Goal: Information Seeking & Learning: Learn about a topic

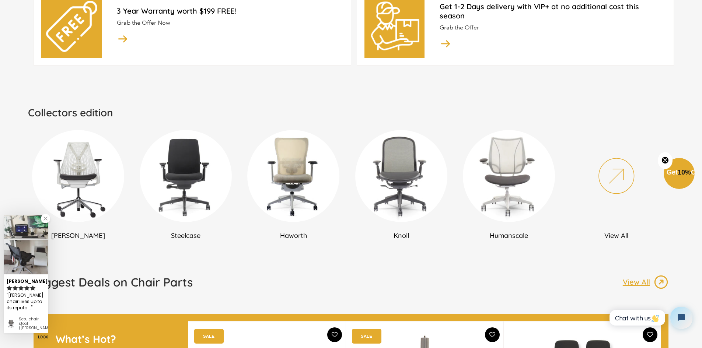
scroll to position [379, 0]
click at [102, 199] on img at bounding box center [78, 176] width 92 height 92
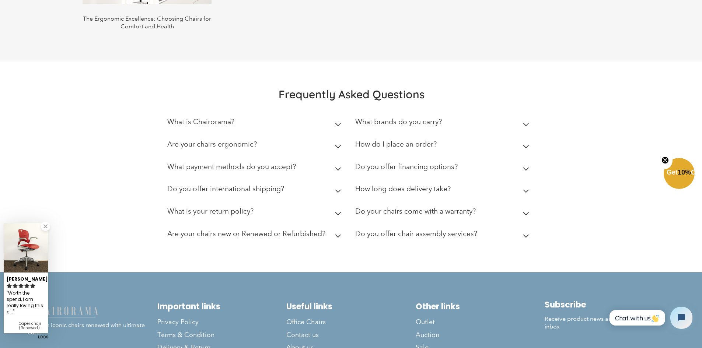
scroll to position [1650, 0]
click at [424, 185] on h2 "How long does delivery take?" at bounding box center [402, 188] width 95 height 8
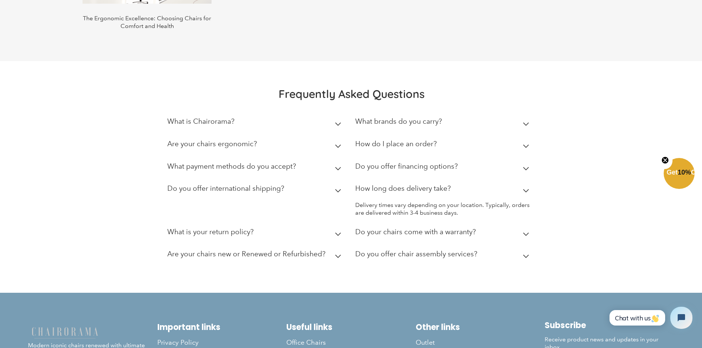
click at [424, 184] on h2 "How long does delivery take?" at bounding box center [402, 188] width 95 height 8
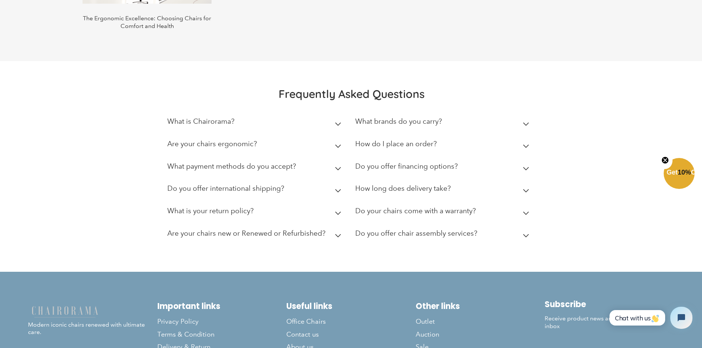
click at [435, 207] on h2 "Do your chairs come with a warranty?" at bounding box center [415, 211] width 120 height 8
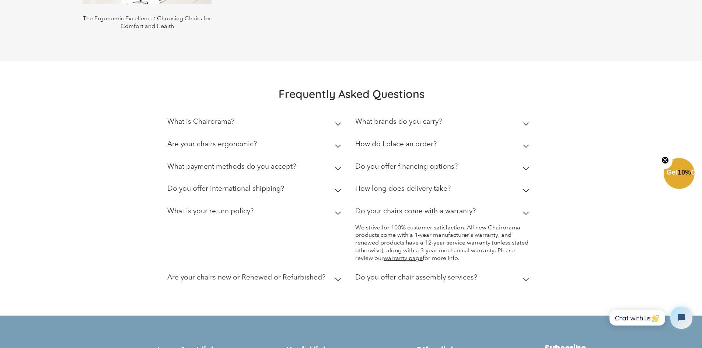
click at [435, 207] on h2 "Do your chairs come with a warranty?" at bounding box center [415, 211] width 120 height 8
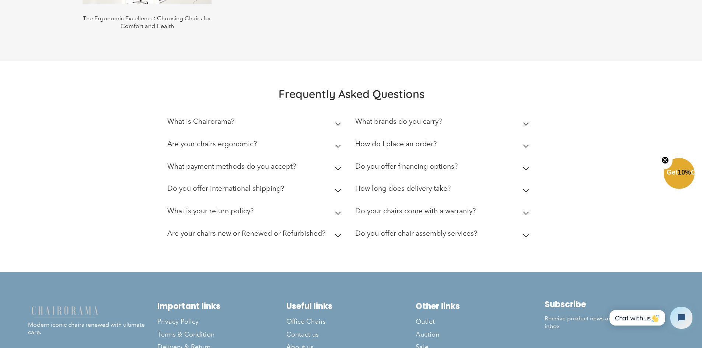
click at [277, 229] on h2 "Are your chairs new or Renewed or Refurbished?" at bounding box center [246, 233] width 158 height 8
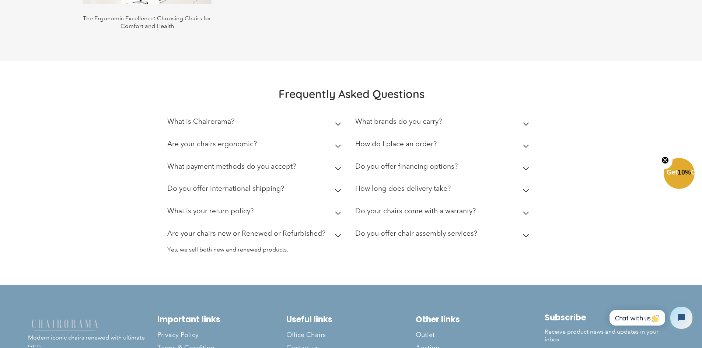
click at [277, 229] on h2 "Are your chairs new or Renewed or Refurbished?" at bounding box center [246, 233] width 158 height 8
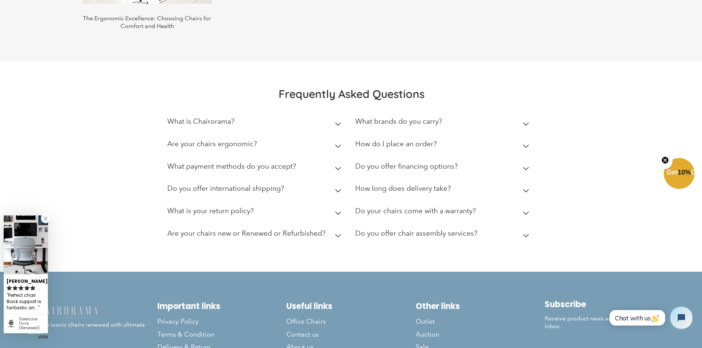
click at [230, 207] on h2 "What is your return policy?" at bounding box center [210, 211] width 86 height 8
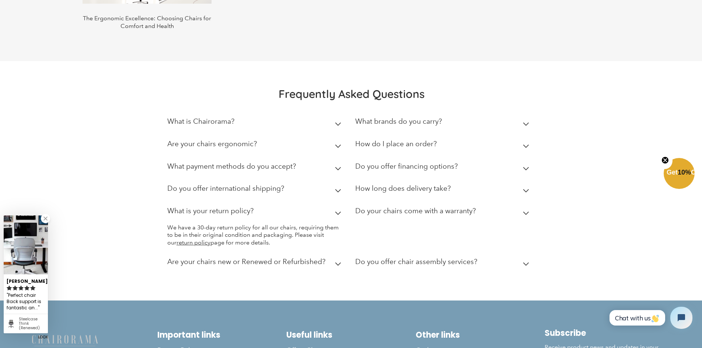
click at [230, 207] on h2 "What is your return policy?" at bounding box center [210, 211] width 86 height 8
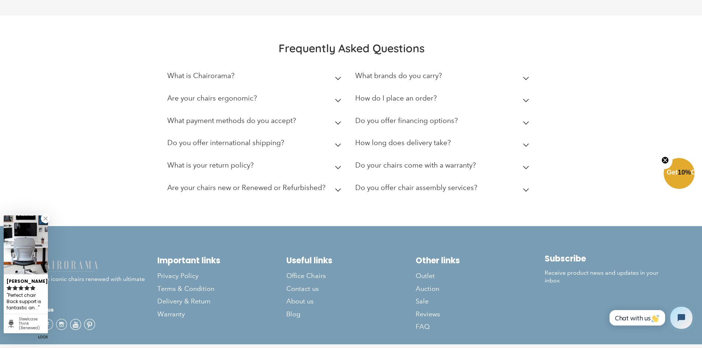
scroll to position [1711, 0]
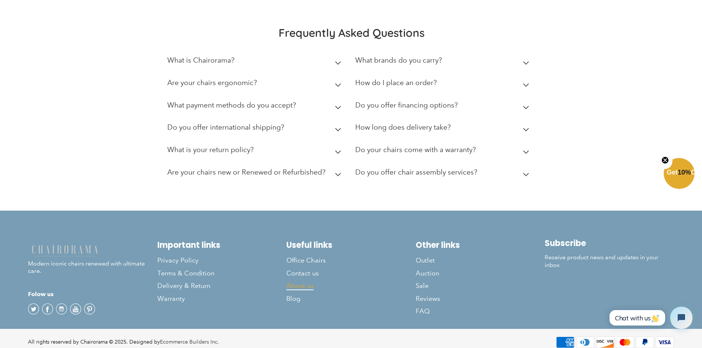
click at [312, 282] on span "About us" at bounding box center [299, 286] width 27 height 8
click at [428, 256] on span "Outlet" at bounding box center [424, 260] width 19 height 8
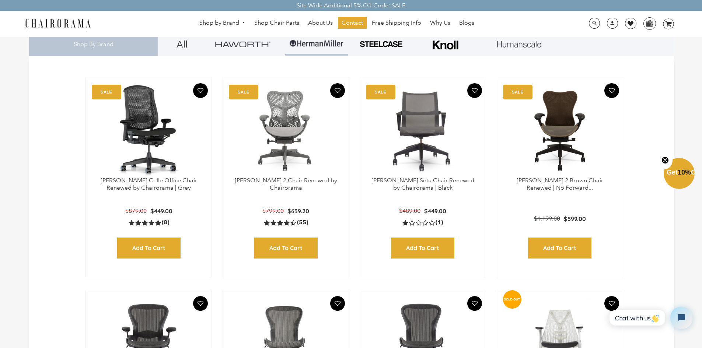
scroll to position [205, 0]
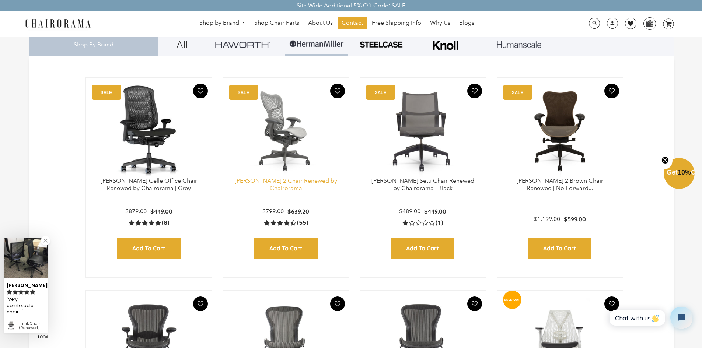
click at [304, 183] on link "[PERSON_NAME] 2 Chair Renewed by Chairorama" at bounding box center [286, 184] width 102 height 15
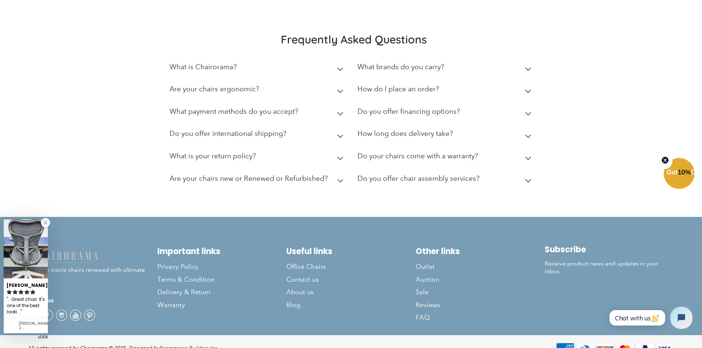
scroll to position [1739, 0]
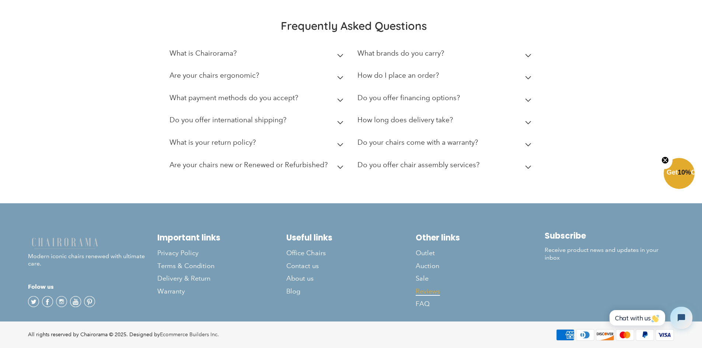
click at [435, 295] on span "Reviews" at bounding box center [427, 291] width 24 height 8
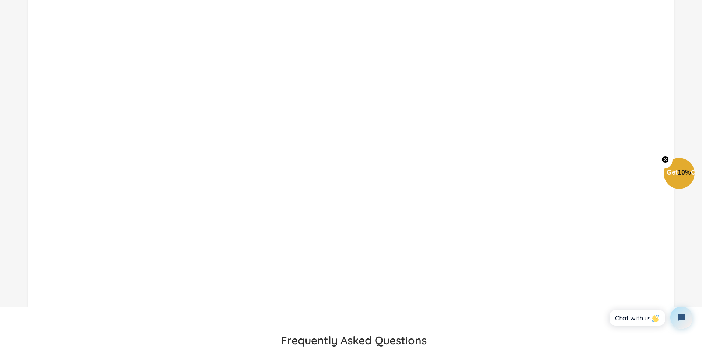
scroll to position [1197, 0]
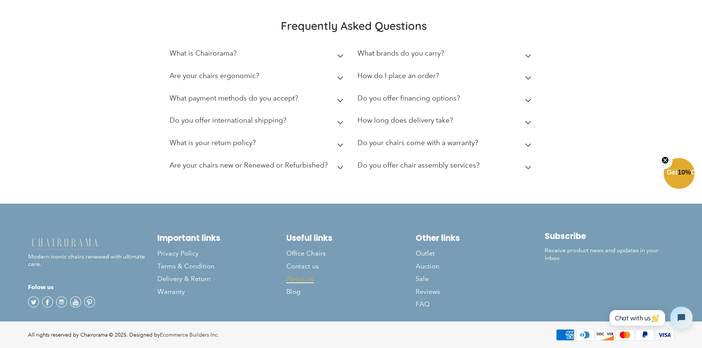
click at [304, 279] on span "About us" at bounding box center [299, 279] width 27 height 8
